Goal: Find specific page/section: Find specific page/section

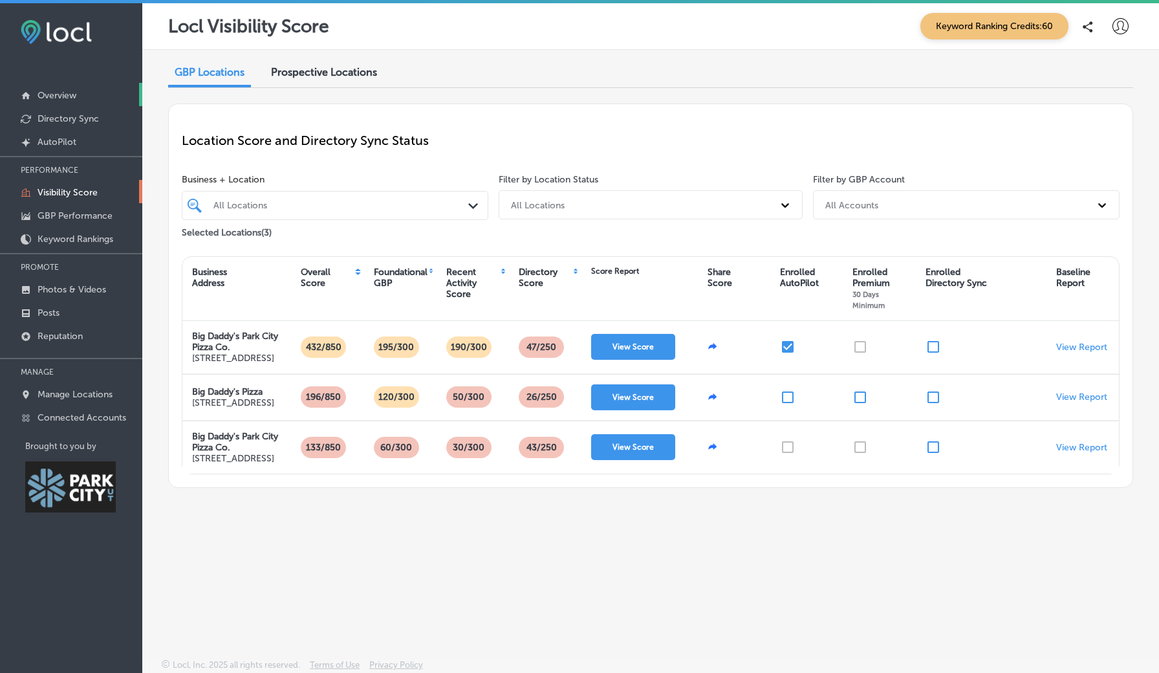
click at [66, 96] on p "Overview" at bounding box center [57, 95] width 39 height 11
